Goal: Information Seeking & Learning: Learn about a topic

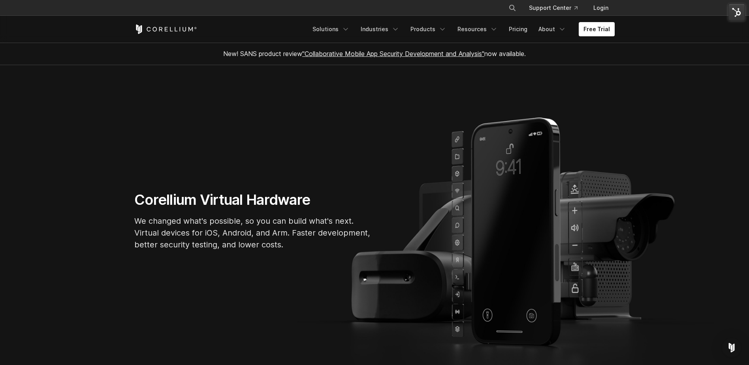
click at [421, 36] on div "Free Trial Solutions IoT" at bounding box center [374, 29] width 480 height 27
click at [429, 30] on link "Products" at bounding box center [428, 29] width 45 height 14
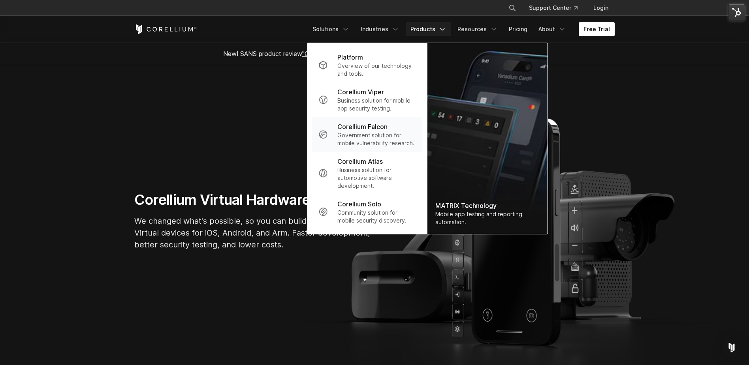
click at [385, 132] on p "Government solution for mobile vulnerability research." at bounding box center [376, 140] width 79 height 16
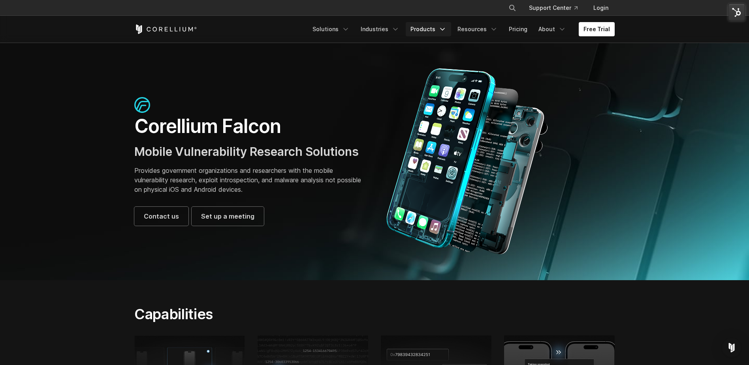
click at [431, 28] on link "Products" at bounding box center [428, 29] width 45 height 14
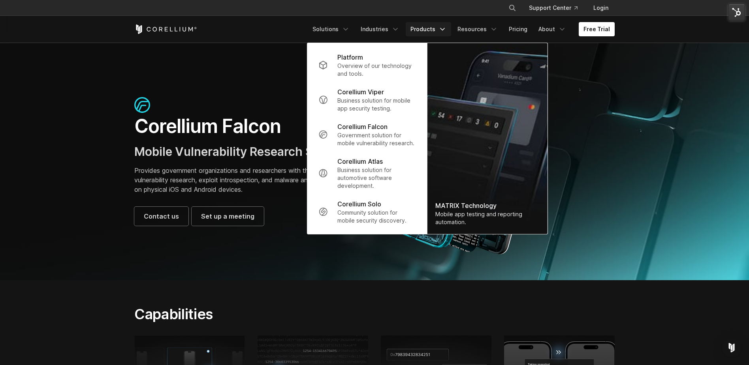
click at [390, 90] on div "Corellium Viper" at bounding box center [376, 91] width 79 height 9
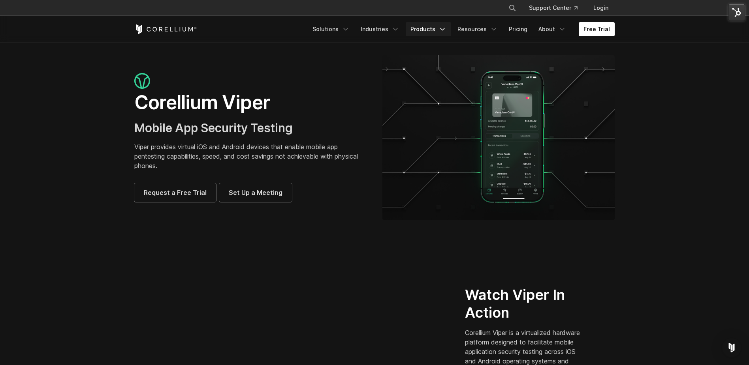
click at [429, 30] on link "Products" at bounding box center [428, 29] width 45 height 14
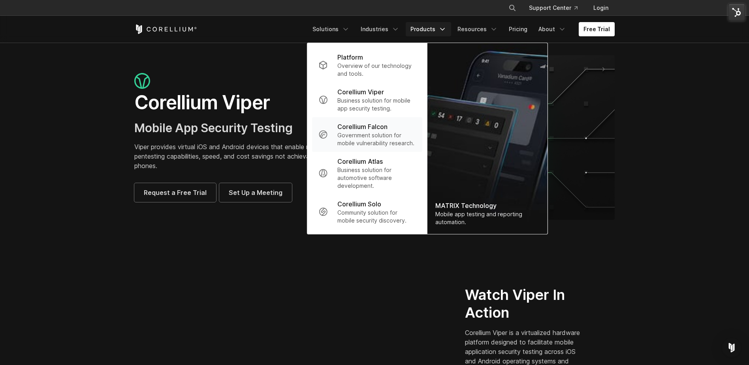
click at [376, 134] on p "Government solution for mobile vulnerability research." at bounding box center [376, 140] width 79 height 16
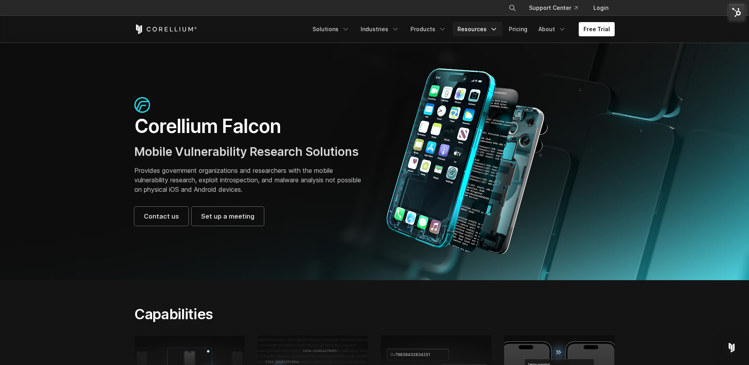
click at [482, 28] on link "Resources" at bounding box center [478, 29] width 50 height 14
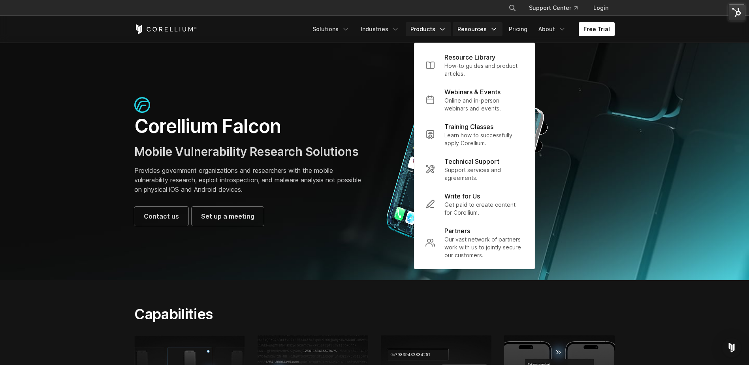
click at [431, 30] on link "Products" at bounding box center [428, 29] width 45 height 14
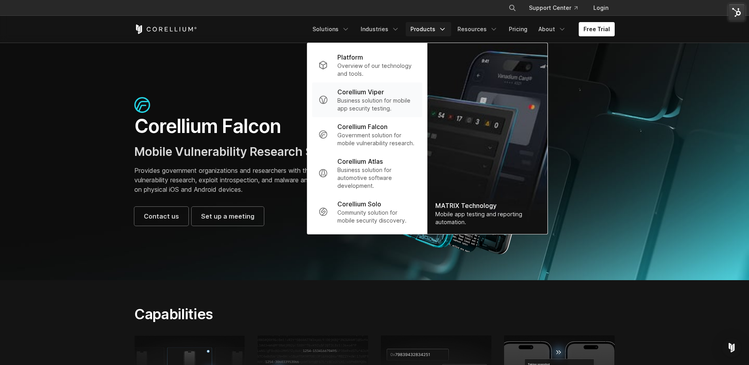
click at [390, 97] on p "Business solution for mobile app security testing." at bounding box center [376, 105] width 79 height 16
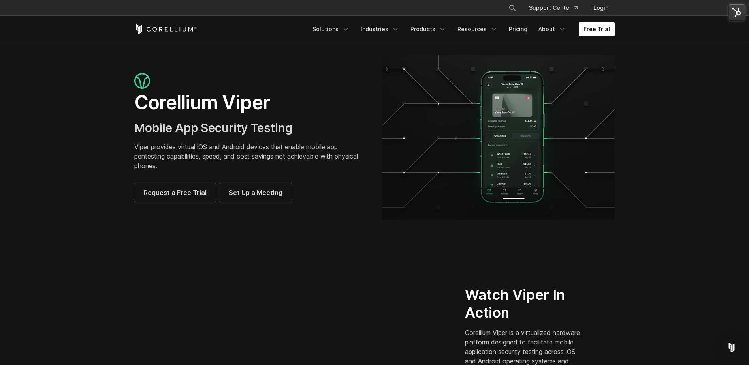
click at [430, 17] on div "Free Trial Solutions IoT" at bounding box center [374, 29] width 480 height 27
click at [430, 27] on link "Products" at bounding box center [428, 29] width 45 height 14
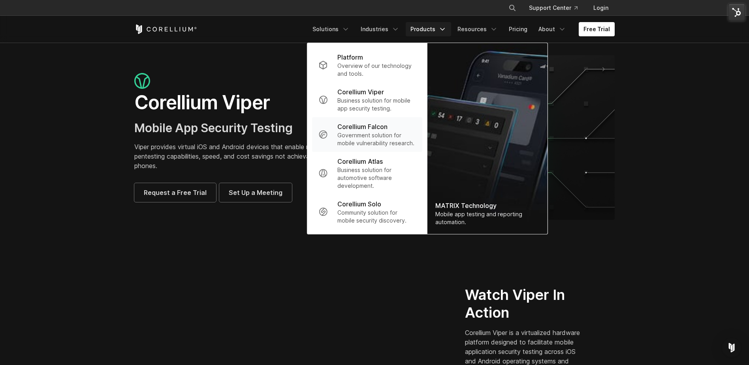
click at [382, 138] on p "Government solution for mobile vulnerability research." at bounding box center [376, 140] width 79 height 16
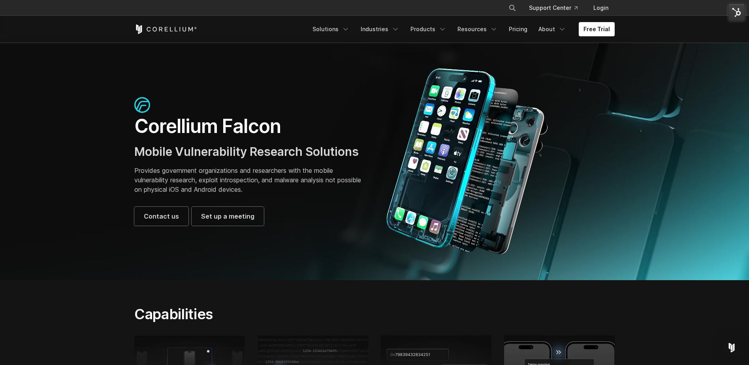
click at [110, 226] on section "Corellium Falcon Mobile Vulnerability Research Solutions Provides government or…" at bounding box center [374, 162] width 749 height 238
click at [486, 30] on link "Resources" at bounding box center [478, 29] width 50 height 14
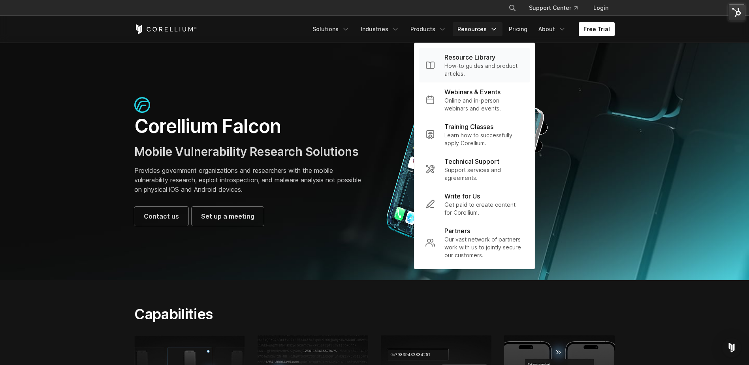
click at [479, 71] on p "How-to guides and product articles." at bounding box center [483, 70] width 79 height 16
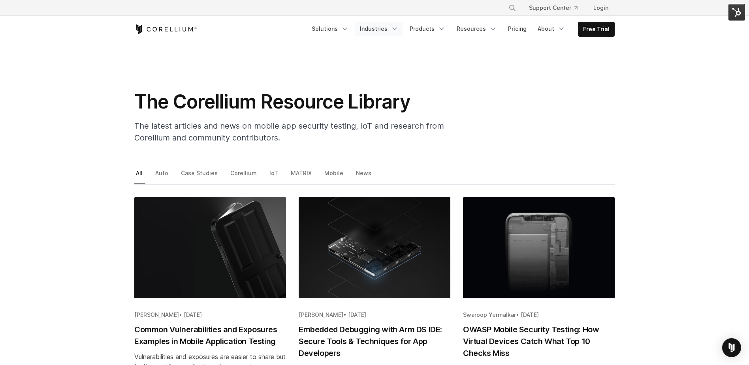
click at [390, 30] on link "Industries" at bounding box center [379, 29] width 48 height 14
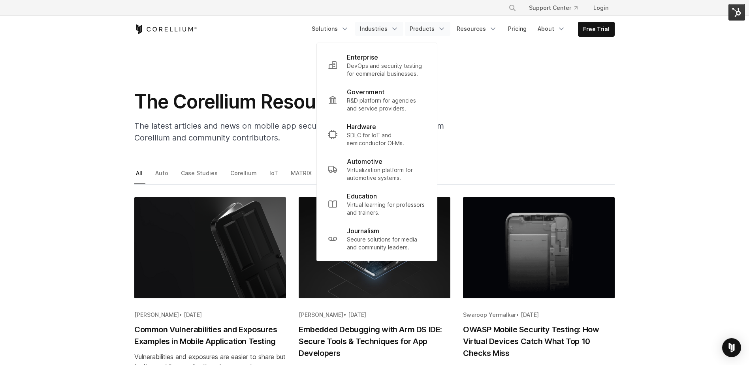
click at [436, 32] on link "Products" at bounding box center [427, 29] width 45 height 14
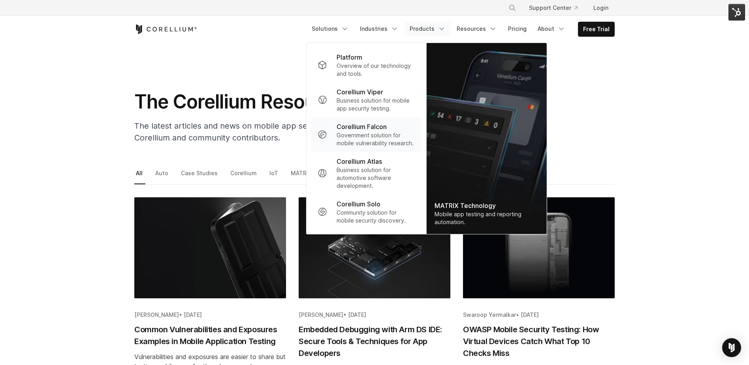
click at [387, 122] on p "Corellium Falcon" at bounding box center [362, 126] width 50 height 9
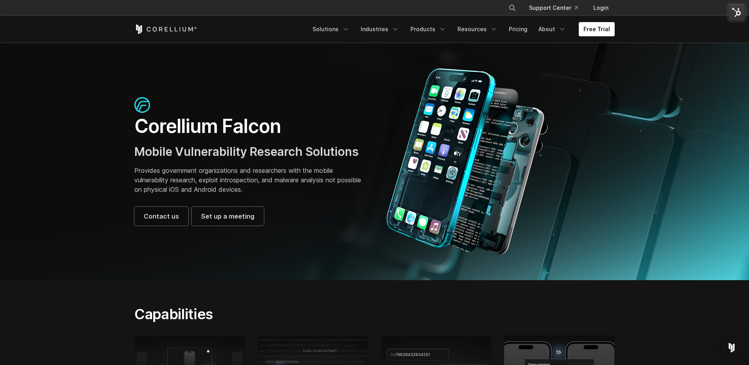
click at [739, 15] on img at bounding box center [737, 12] width 17 height 17
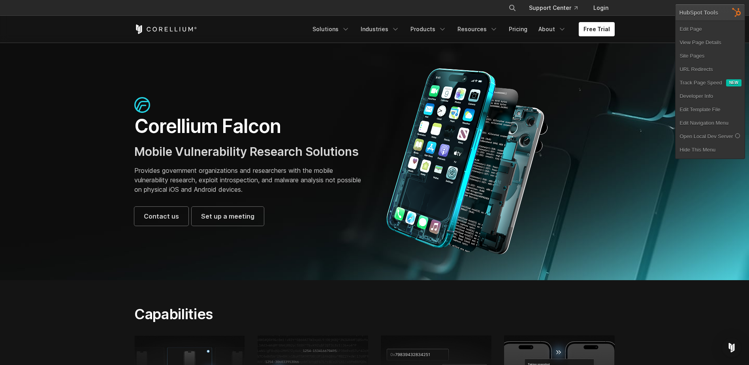
click at [695, 30] on link "Edit Page" at bounding box center [710, 29] width 69 height 13
